Goal: Information Seeking & Learning: Learn about a topic

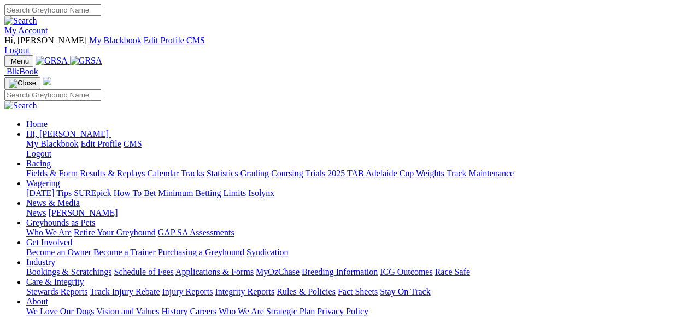
click at [38, 168] on link "Fields & Form" at bounding box center [51, 172] width 51 height 9
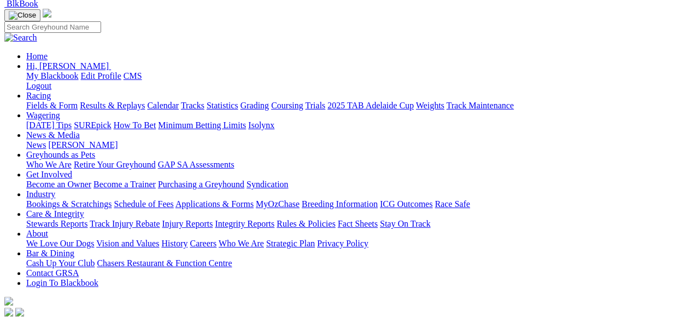
scroll to position [36, 0]
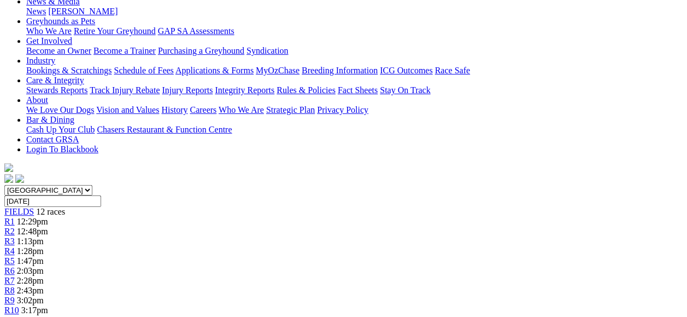
scroll to position [30, 0]
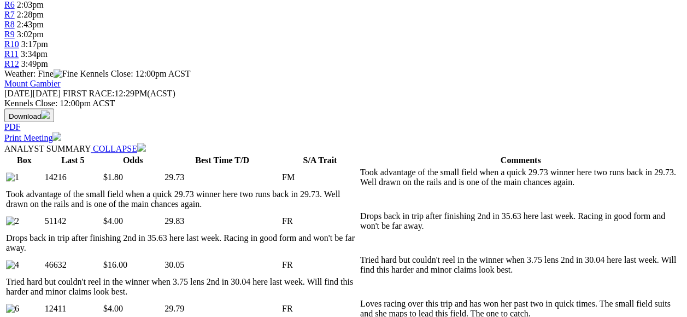
scroll to position [25, 0]
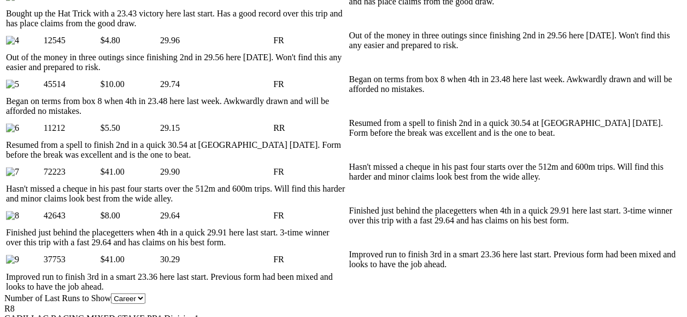
scroll to position [21, 0]
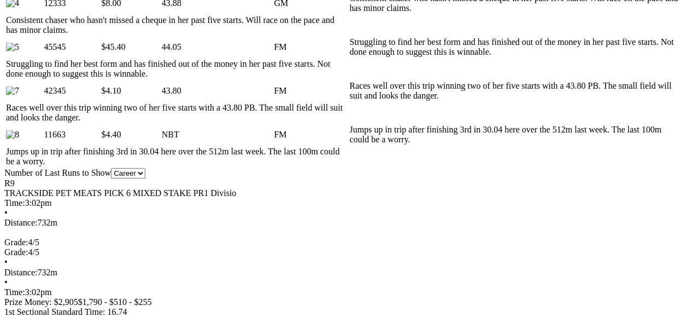
scroll to position [21, 0]
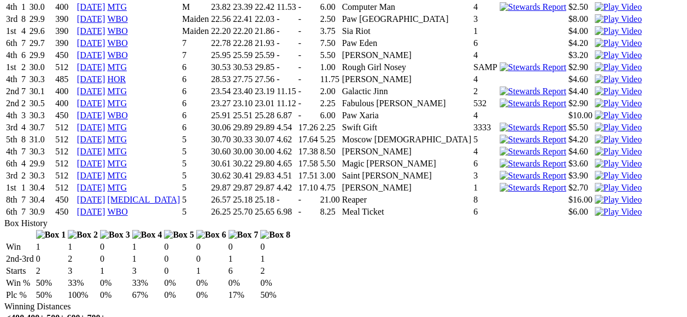
scroll to position [4117, 0]
